Goal: Check status: Check status

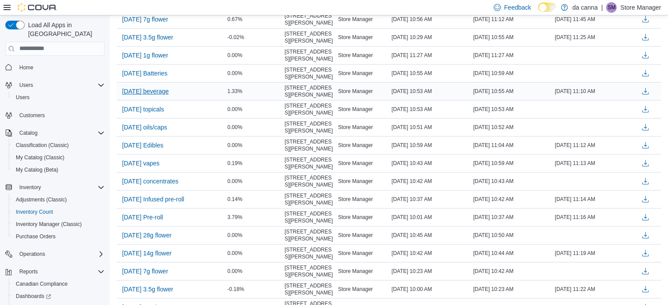
scroll to position [329, 0]
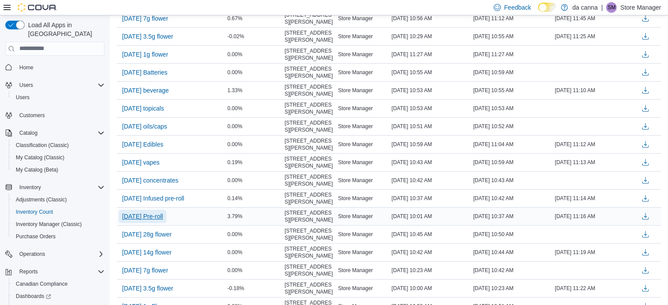
click at [158, 218] on span "[DATE] Pre-roll" at bounding box center [142, 216] width 41 height 9
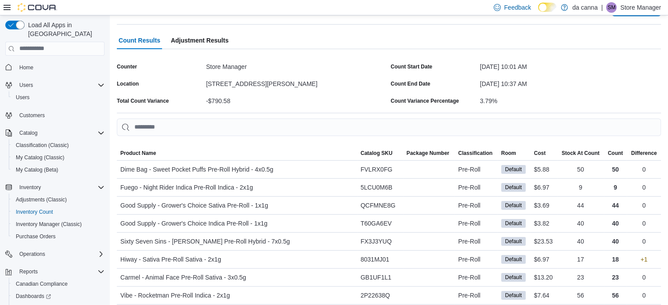
scroll to position [43, 0]
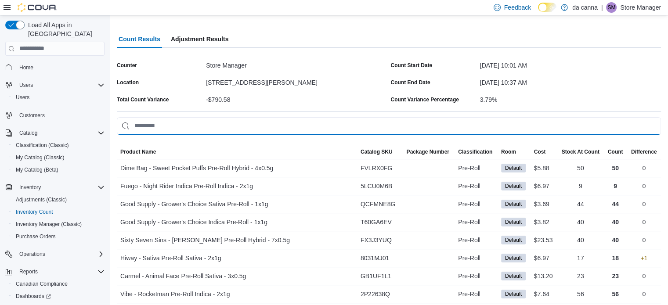
click at [169, 123] on input "This is a search bar. As you type, the results lower in the page will automatic…" at bounding box center [389, 126] width 544 height 18
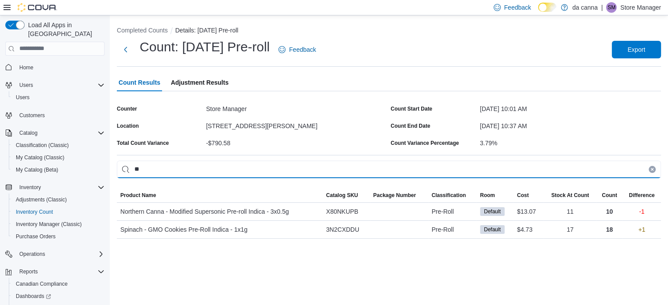
scroll to position [0, 0]
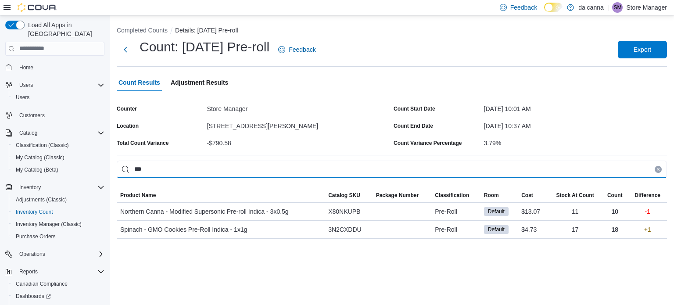
type input "****"
drag, startPoint x: 174, startPoint y: 171, endPoint x: 98, endPoint y: 170, distance: 76.0
click at [98, 170] on div "Load All Apps in [GEOGRAPHIC_DATA] Home Users Users Customers Catalog Classific…" at bounding box center [337, 160] width 674 height 290
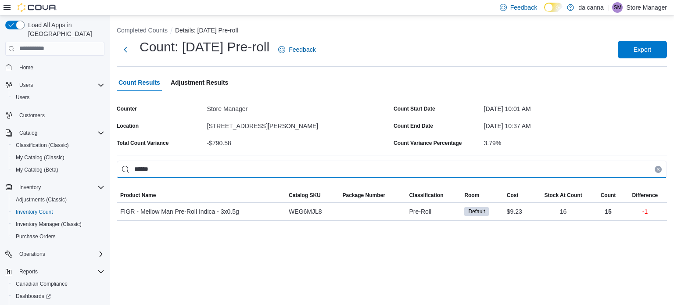
type input "******"
drag, startPoint x: 164, startPoint y: 168, endPoint x: 112, endPoint y: 165, distance: 51.5
click at [112, 165] on div "Completed Counts Details: [DATE] Pre-roll Count: [DATE] Pre-roll Feedback Expor…" at bounding box center [392, 121] width 565 height 213
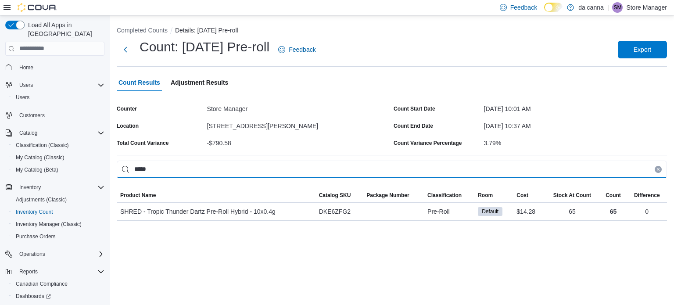
type input "******"
drag, startPoint x: 167, startPoint y: 171, endPoint x: 109, endPoint y: 177, distance: 58.6
click at [109, 177] on div "Load All Apps in [GEOGRAPHIC_DATA] Home Users Users Customers Catalog Classific…" at bounding box center [337, 160] width 674 height 290
type input "*"
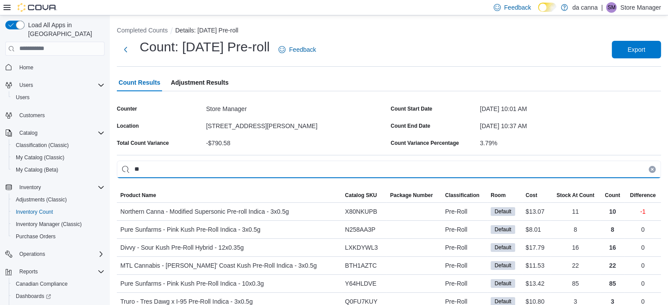
type input "*"
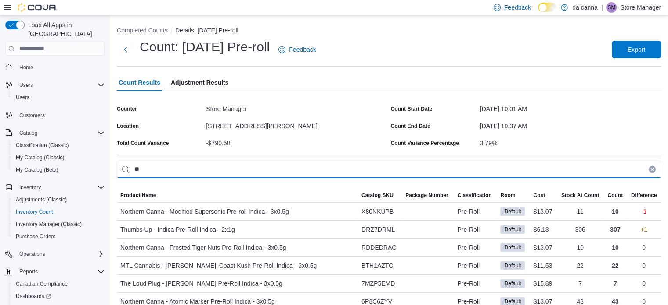
type input "*"
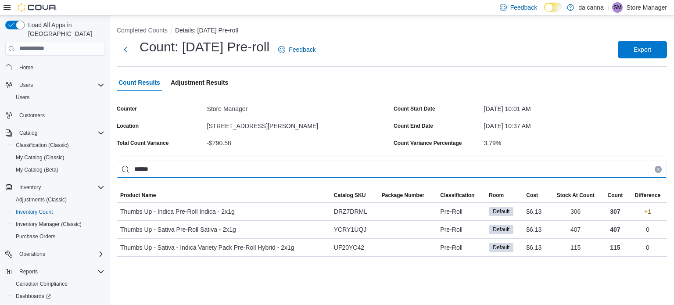
type input "******"
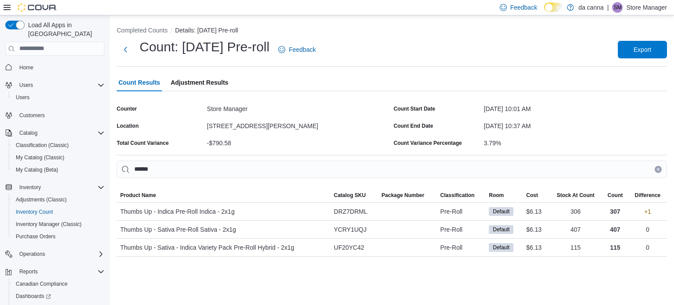
click at [660, 168] on icon "Clear input" at bounding box center [659, 170] width 4 height 4
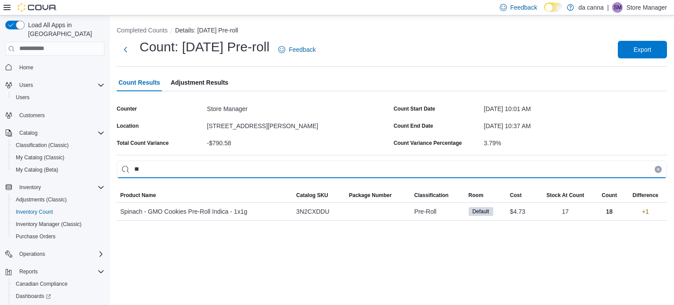
type input "*"
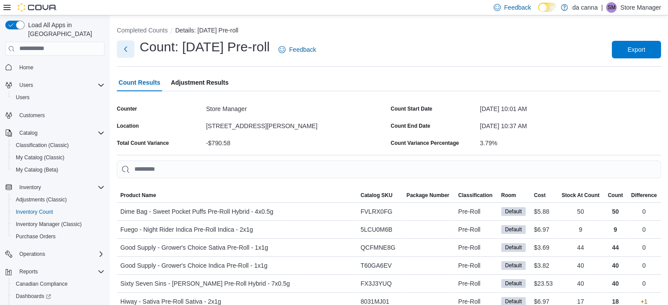
click at [122, 47] on button "Next" at bounding box center [126, 49] width 18 height 18
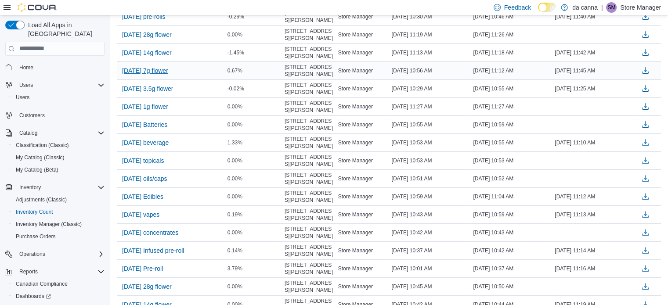
scroll to position [302, 0]
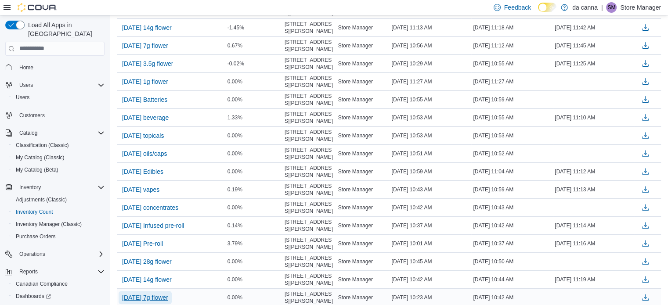
click at [156, 294] on span "[DATE] 7g flower" at bounding box center [145, 297] width 46 height 9
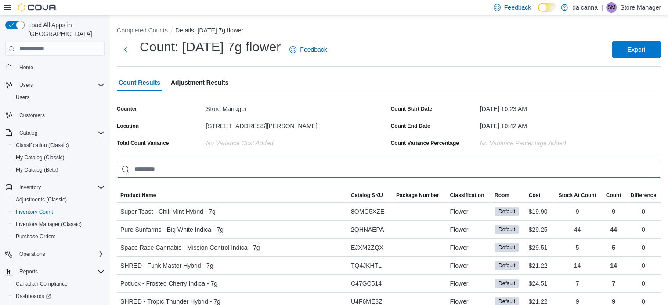
click at [195, 173] on input "This is a search bar. As you type, the results lower in the page will automatic…" at bounding box center [389, 170] width 544 height 18
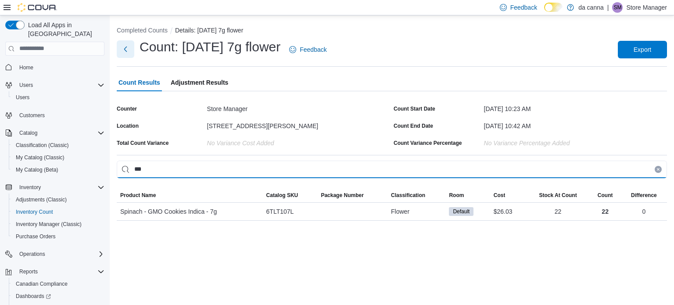
type input "***"
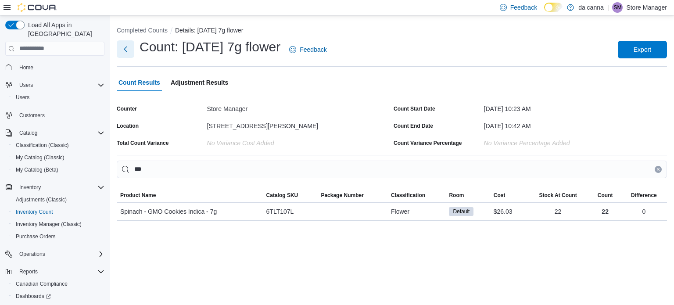
click at [123, 50] on button "Next" at bounding box center [126, 49] width 18 height 18
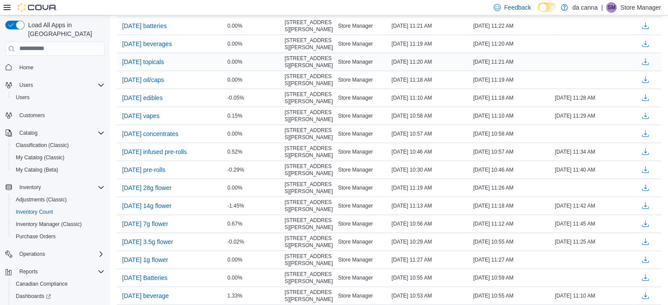
scroll to position [128, 0]
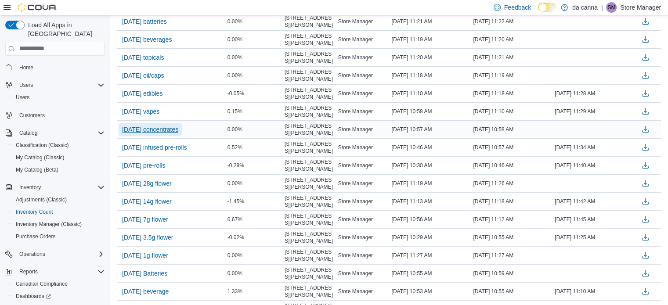
click at [165, 127] on span "[DATE] concentrates" at bounding box center [150, 129] width 56 height 9
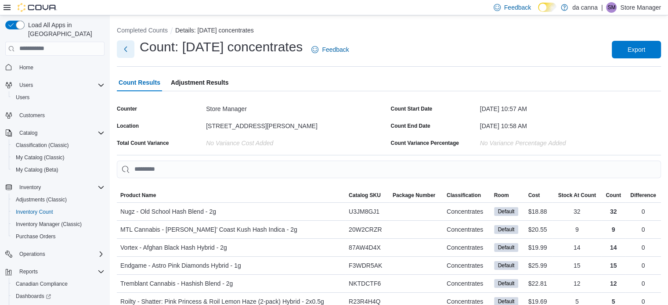
click at [128, 54] on button "Next" at bounding box center [126, 49] width 18 height 18
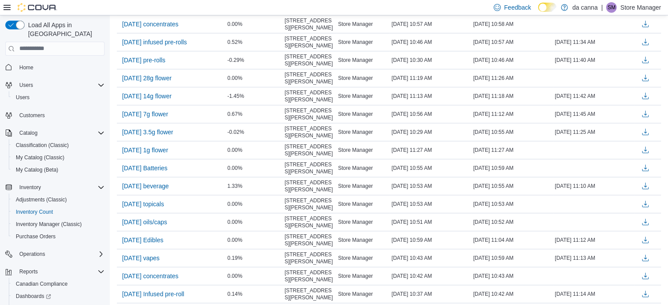
scroll to position [311, 0]
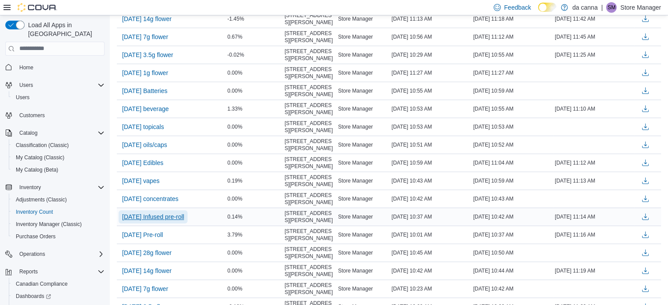
click at [169, 215] on span "[DATE] Infused pre-roll" at bounding box center [153, 217] width 62 height 9
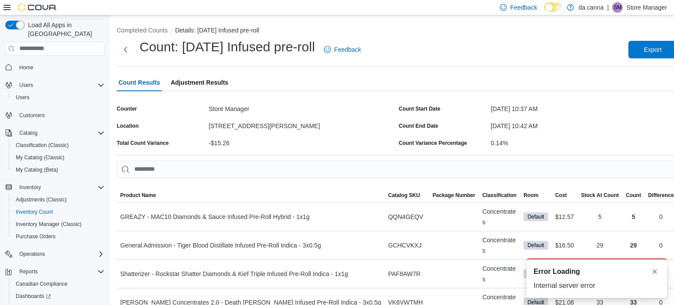
click at [197, 170] on input "This is a search bar. As you type, the results lower in the page will automatic…" at bounding box center [397, 170] width 561 height 18
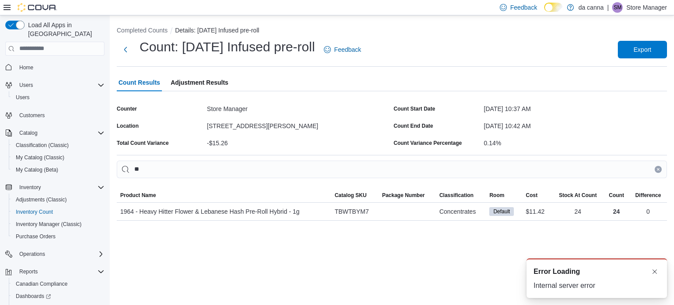
type input "*"
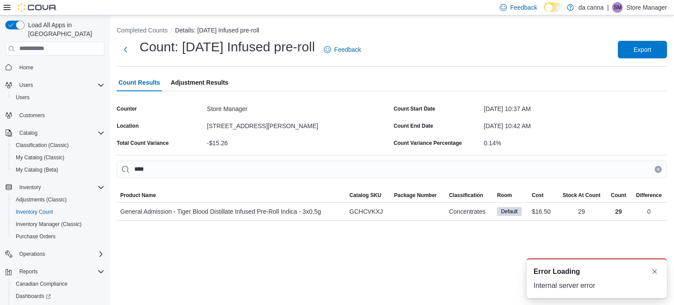
type input "*****"
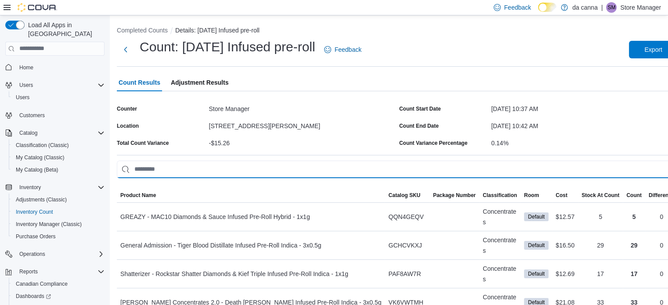
drag, startPoint x: 180, startPoint y: 195, endPoint x: 177, endPoint y: 172, distance: 23.0
click at [177, 172] on input "This is a search bar. As you type, the results lower in the page will automatic…" at bounding box center [397, 170] width 561 height 18
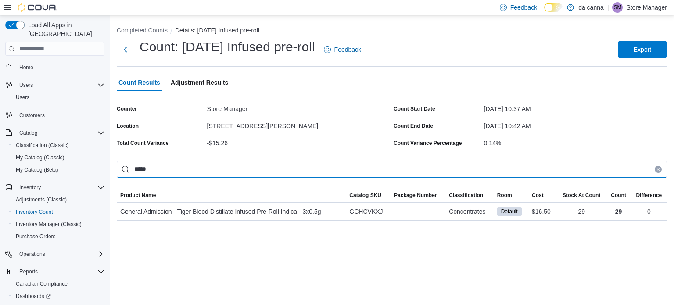
type input "*****"
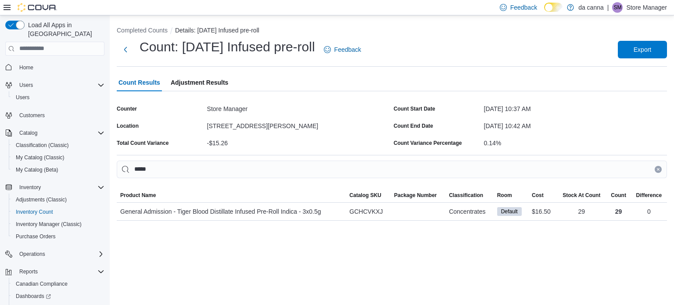
click at [657, 170] on icon "Clear input" at bounding box center [659, 170] width 4 height 4
